Goal: Navigation & Orientation: Understand site structure

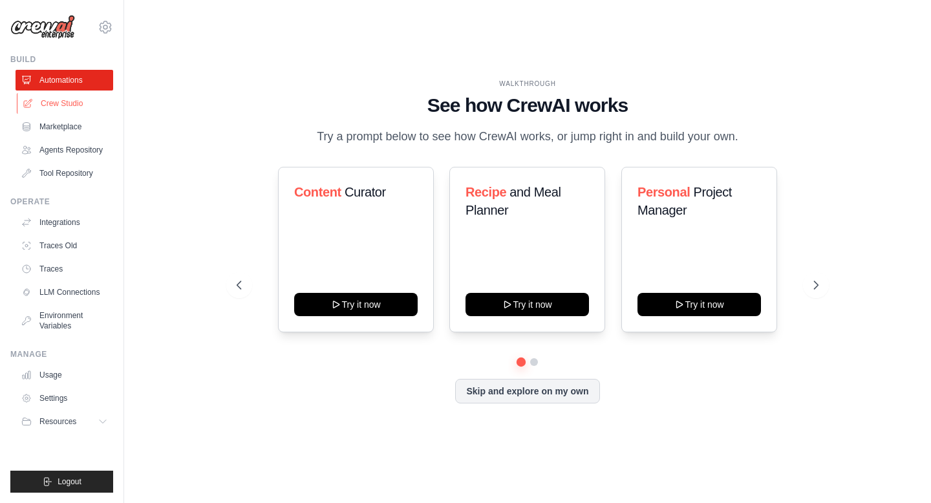
click at [74, 106] on link "Crew Studio" at bounding box center [66, 103] width 98 height 21
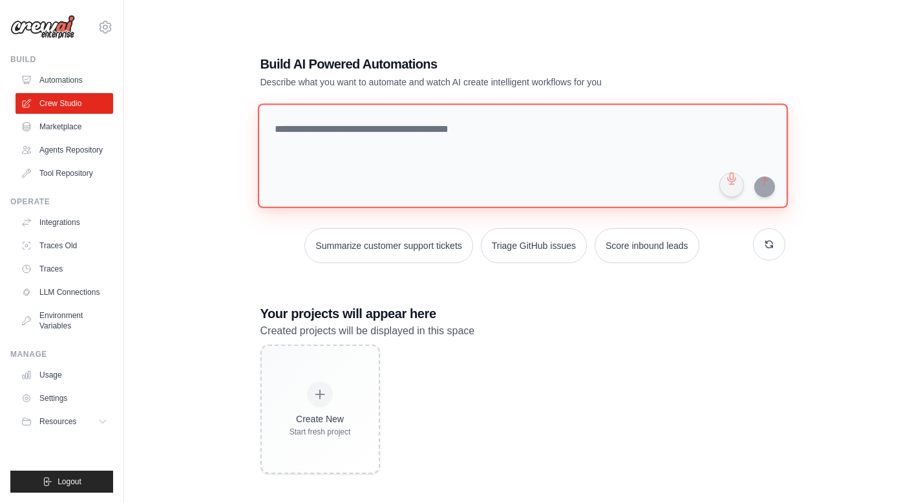
click at [367, 145] on textarea at bounding box center [522, 155] width 530 height 105
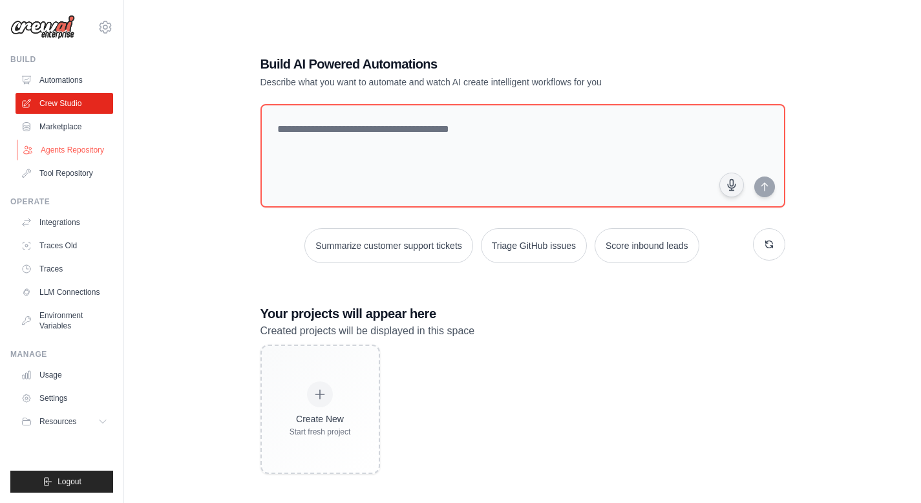
click at [71, 151] on link "Agents Repository" at bounding box center [66, 150] width 98 height 21
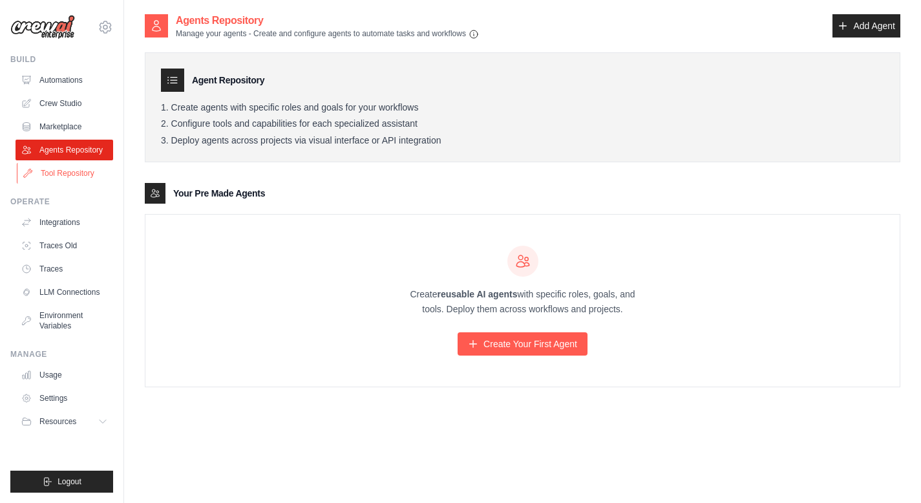
click at [72, 175] on link "Tool Repository" at bounding box center [66, 173] width 98 height 21
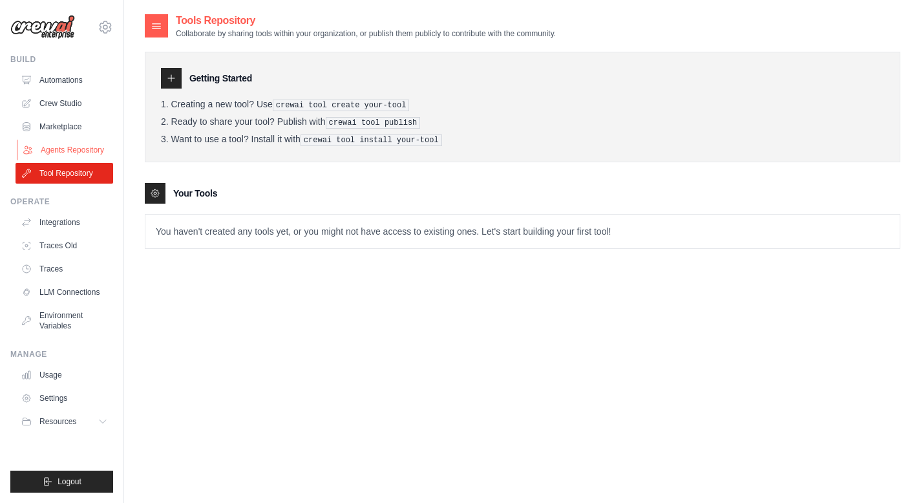
click at [76, 147] on link "Agents Repository" at bounding box center [66, 150] width 98 height 21
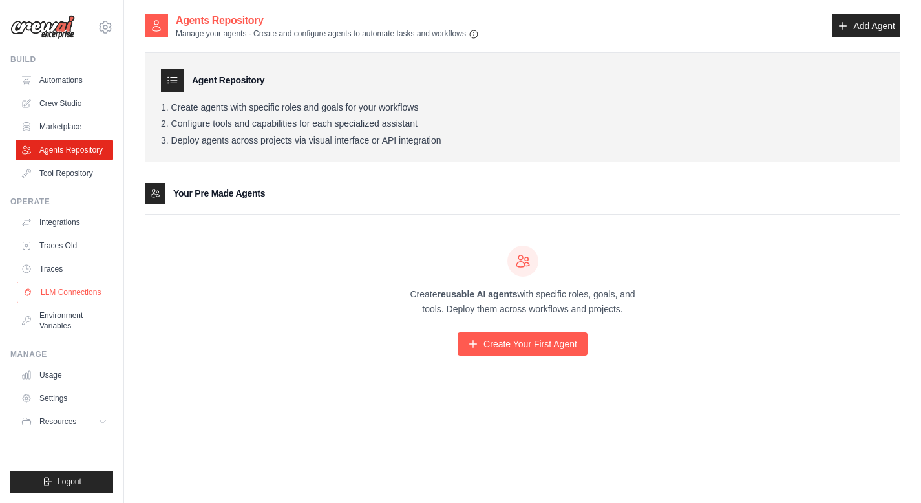
click at [74, 291] on link "LLM Connections" at bounding box center [66, 292] width 98 height 21
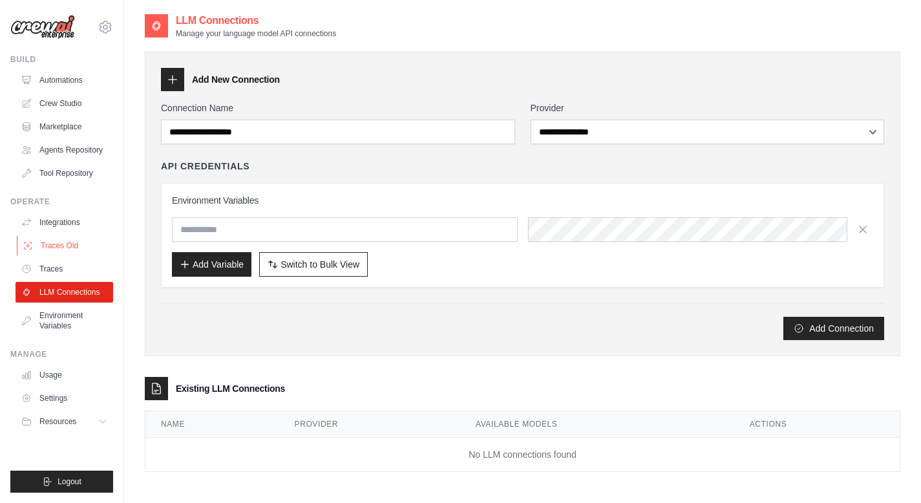
click at [74, 238] on link "Traces Old" at bounding box center [66, 245] width 98 height 21
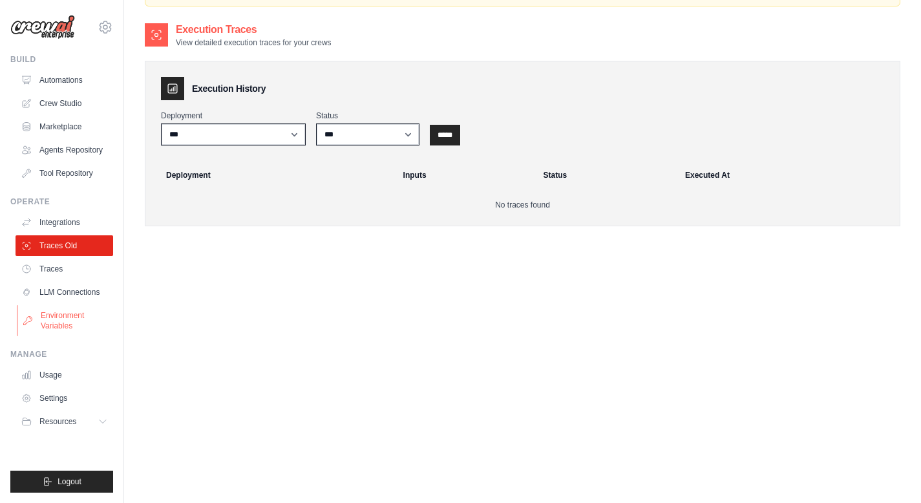
scroll to position [110, 0]
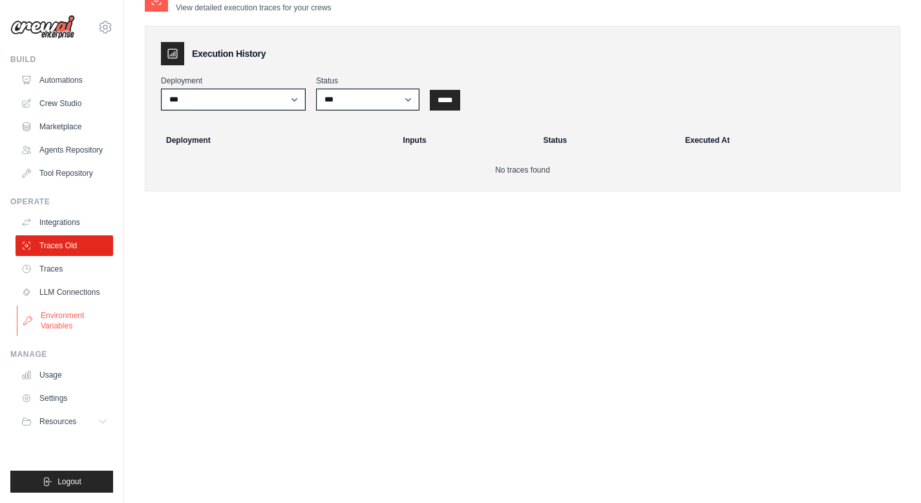
click at [80, 333] on link "Environment Variables" at bounding box center [66, 320] width 98 height 31
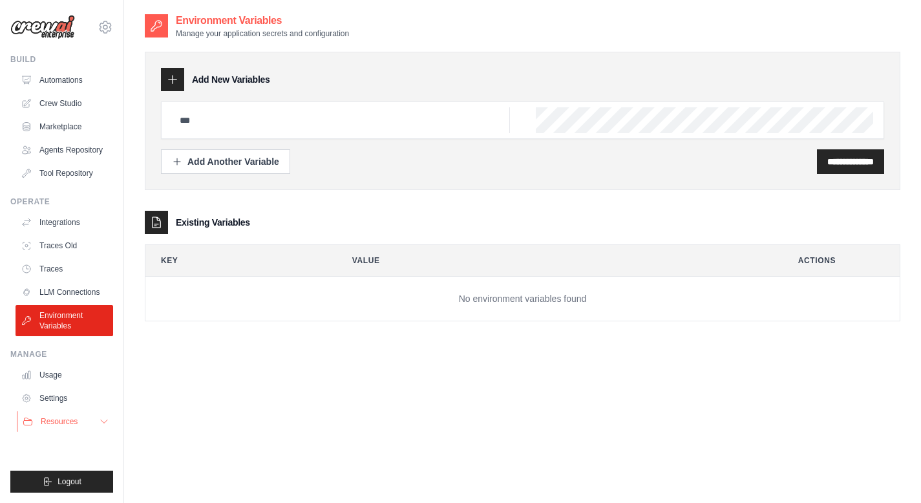
click at [99, 418] on icon at bounding box center [104, 421] width 10 height 10
